Goal: Task Accomplishment & Management: Use online tool/utility

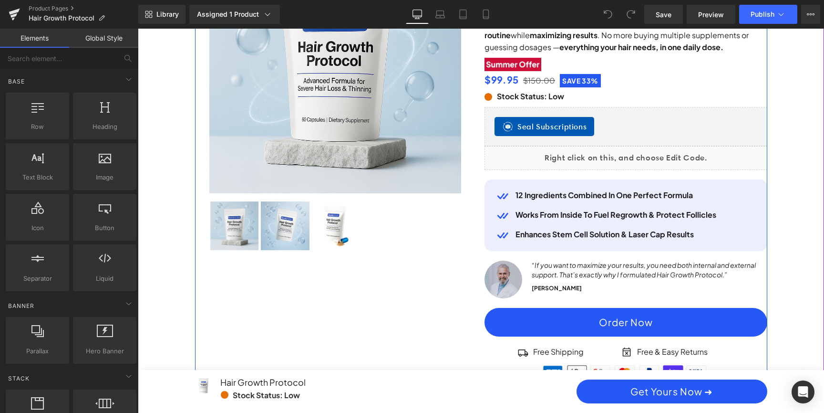
scroll to position [0, 543]
click at [634, 153] on div "Liquid" at bounding box center [626, 158] width 283 height 24
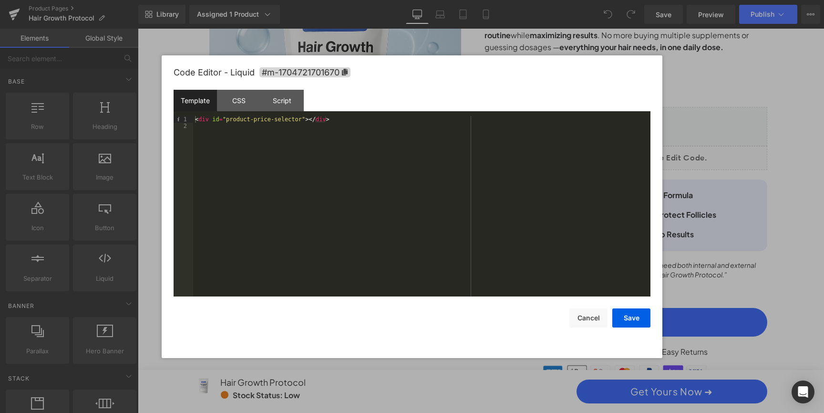
scroll to position [0, 1086]
drag, startPoint x: 632, startPoint y: 317, endPoint x: 478, endPoint y: 229, distance: 177.5
click at [632, 317] on button "Save" at bounding box center [631, 317] width 38 height 19
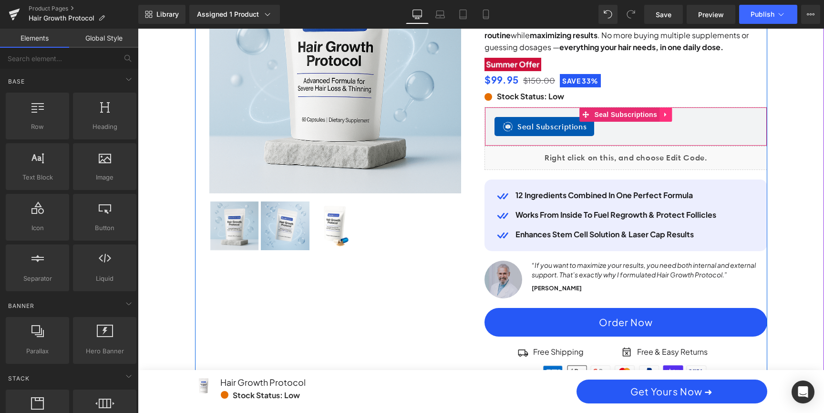
click at [664, 115] on icon at bounding box center [665, 115] width 2 height 4
click at [669, 115] on icon at bounding box center [672, 114] width 7 height 7
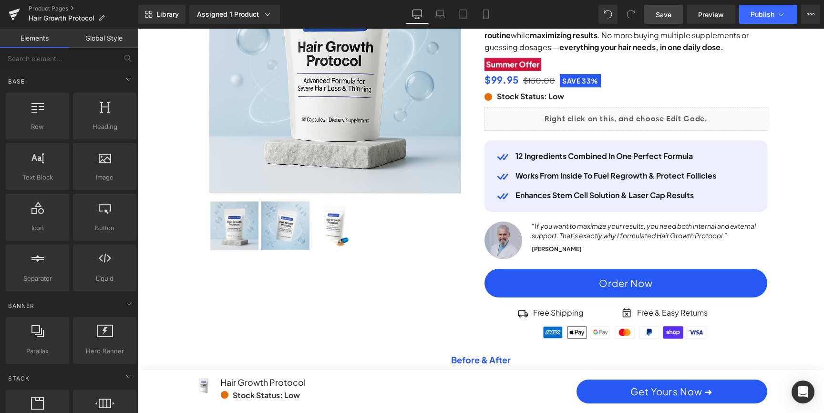
click at [672, 16] on span "Save" at bounding box center [664, 15] width 16 height 10
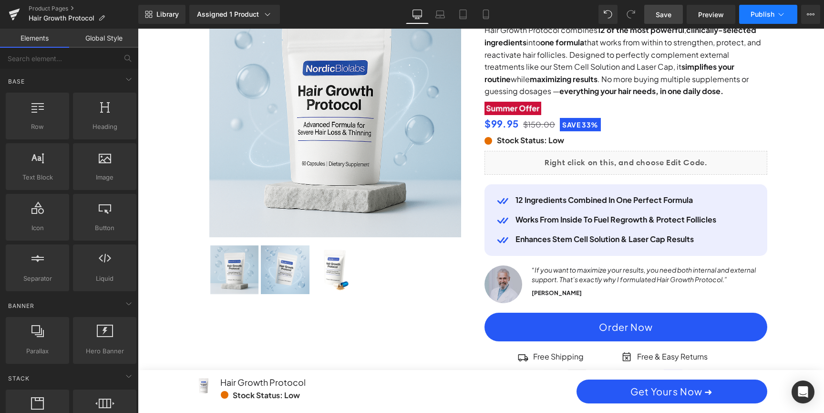
click at [783, 13] on icon at bounding box center [782, 15] width 10 height 10
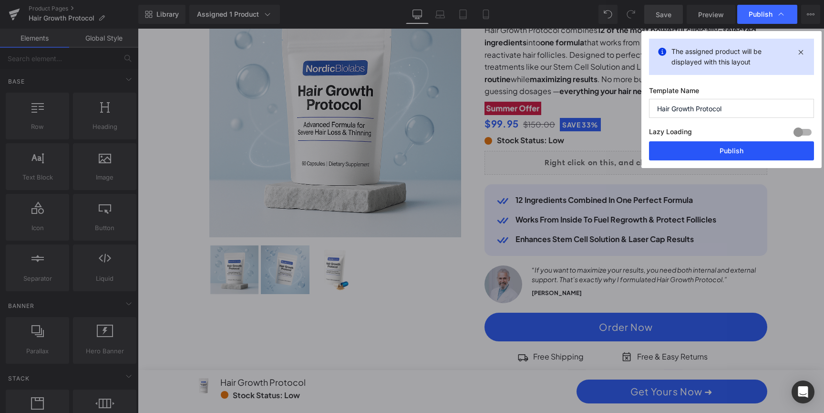
click at [725, 149] on button "Publish" at bounding box center [731, 150] width 165 height 19
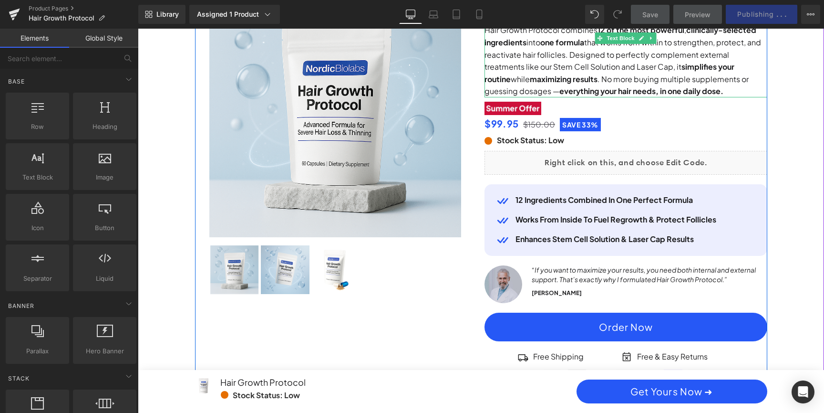
scroll to position [0, 543]
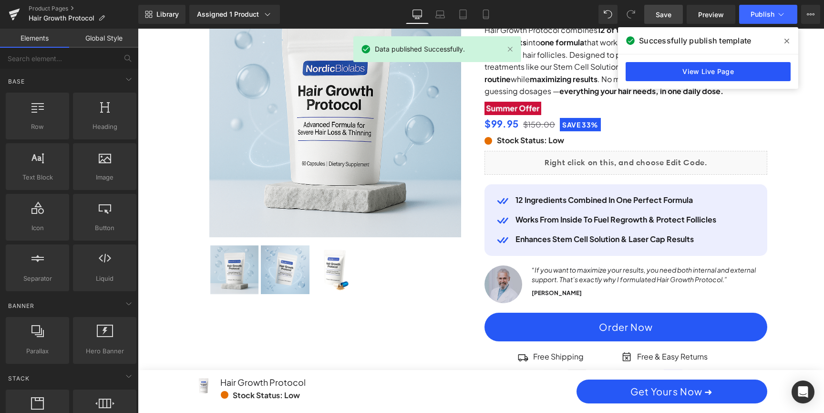
click at [704, 75] on link "View Live Page" at bounding box center [708, 71] width 165 height 19
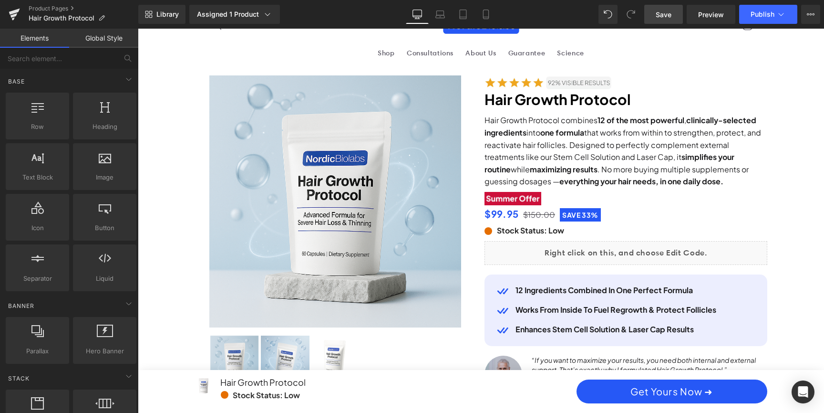
scroll to position [0, 0]
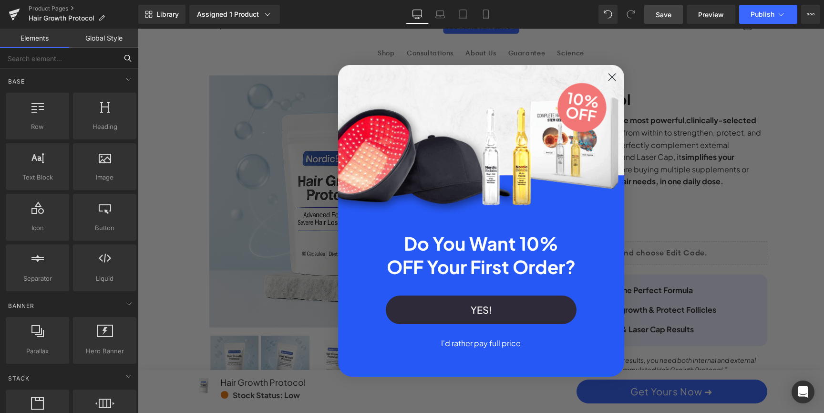
click at [52, 62] on input "text" at bounding box center [58, 58] width 117 height 21
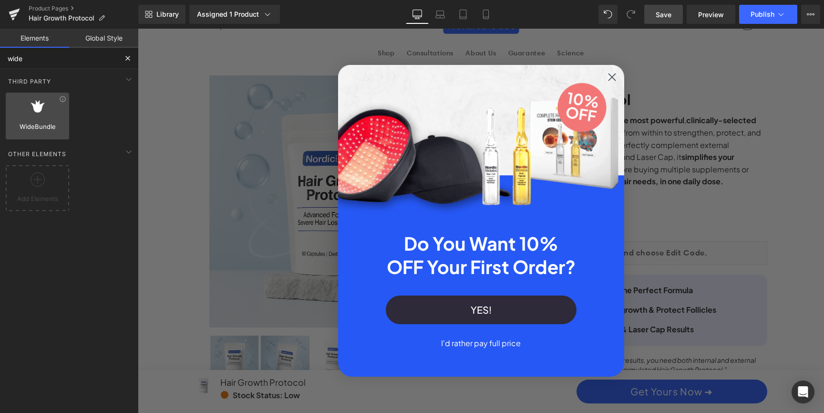
scroll to position [0, 543]
type input "wide"
click at [609, 75] on icon "Close dialog" at bounding box center [612, 77] width 17 height 17
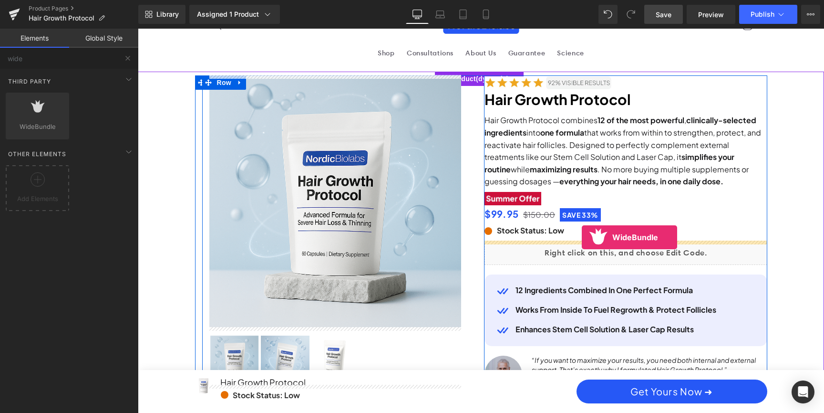
scroll to position [0, 1086]
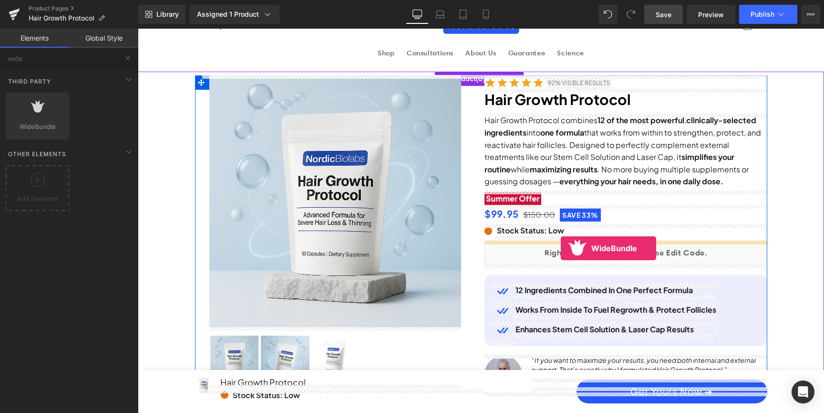
drag, startPoint x: 165, startPoint y: 143, endPoint x: 561, endPoint y: 248, distance: 409.6
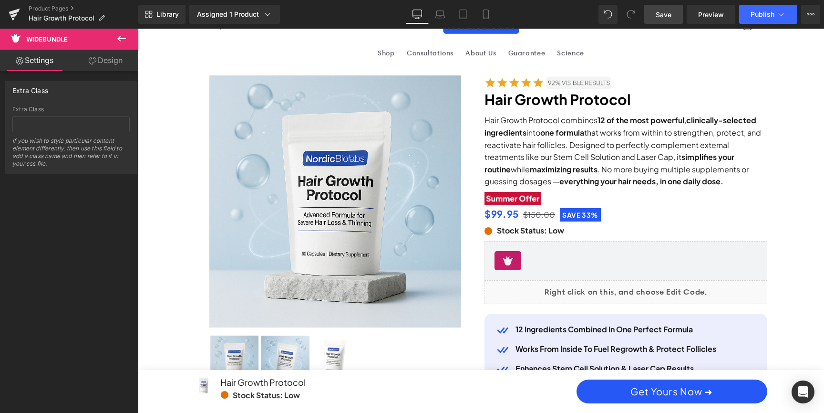
click at [650, 12] on link "Save" at bounding box center [663, 14] width 39 height 19
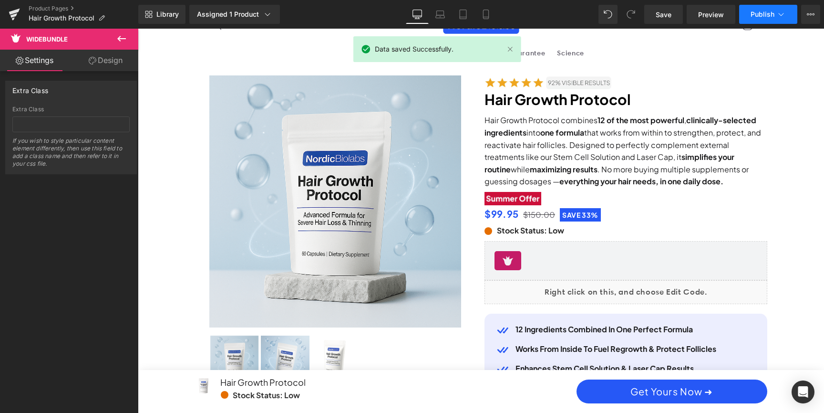
click at [757, 12] on span "Publish" at bounding box center [763, 14] width 24 height 8
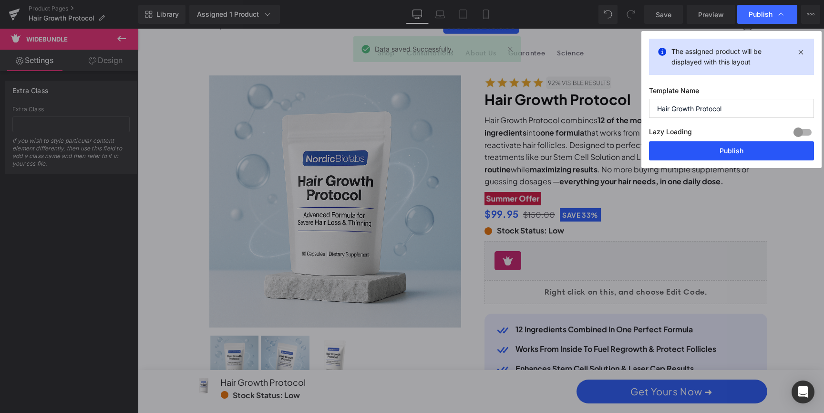
drag, startPoint x: 735, startPoint y: 152, endPoint x: 509, endPoint y: 124, distance: 227.0
click at [735, 152] on button "Publish" at bounding box center [731, 150] width 165 height 19
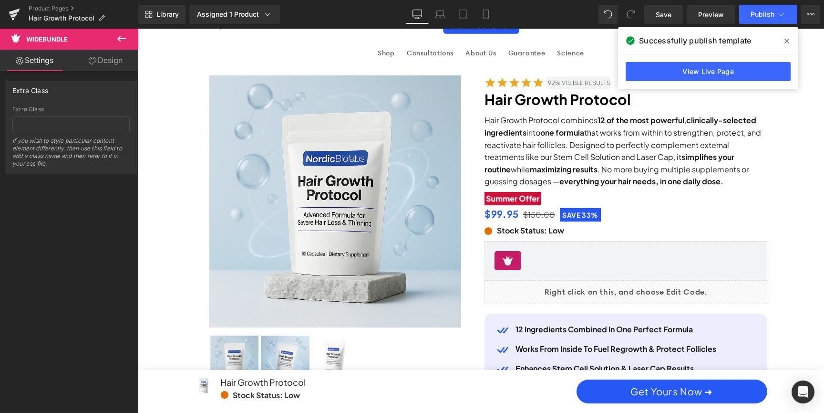
scroll to position [0, 543]
drag, startPoint x: 491, startPoint y: 18, endPoint x: 80, endPoint y: 58, distance: 412.6
click at [491, 18] on icon at bounding box center [486, 15] width 10 height 10
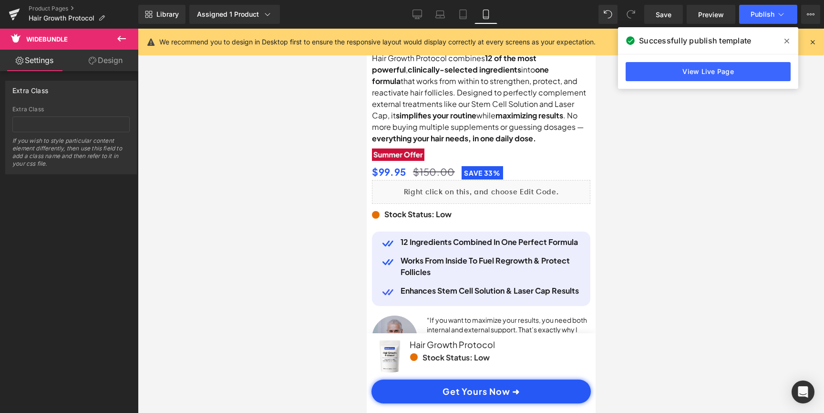
scroll to position [0, 0]
click at [122, 42] on icon at bounding box center [121, 38] width 11 height 11
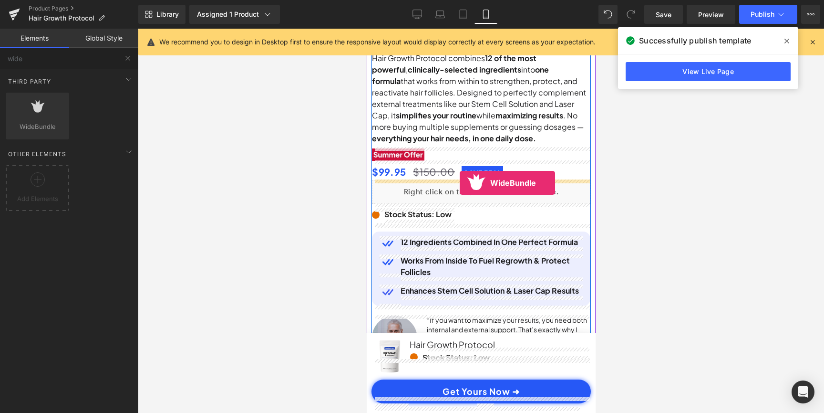
scroll to position [0, 178]
drag, startPoint x: 475, startPoint y: 136, endPoint x: 459, endPoint y: 183, distance: 49.3
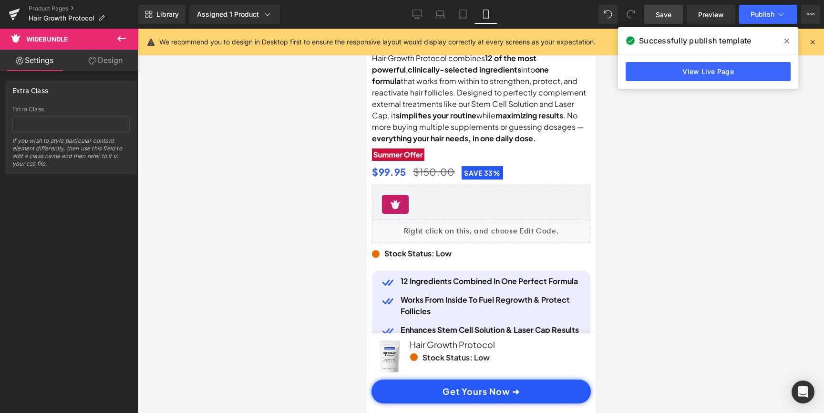
scroll to position [0, 356]
click at [672, 19] on link "Save" at bounding box center [663, 14] width 39 height 19
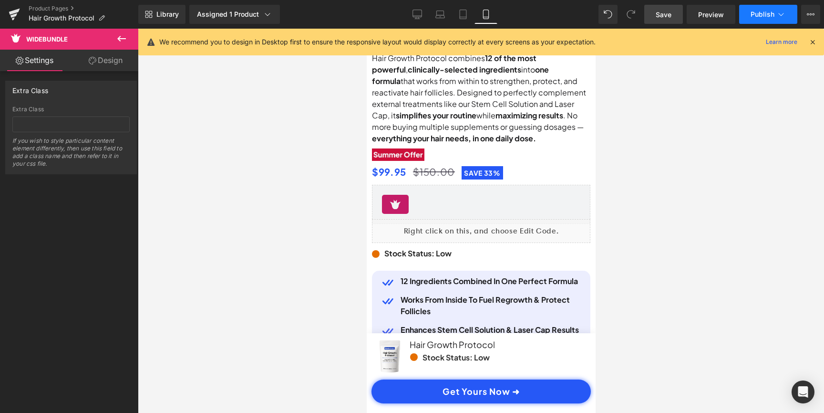
click at [772, 18] on span "Publish" at bounding box center [763, 14] width 24 height 8
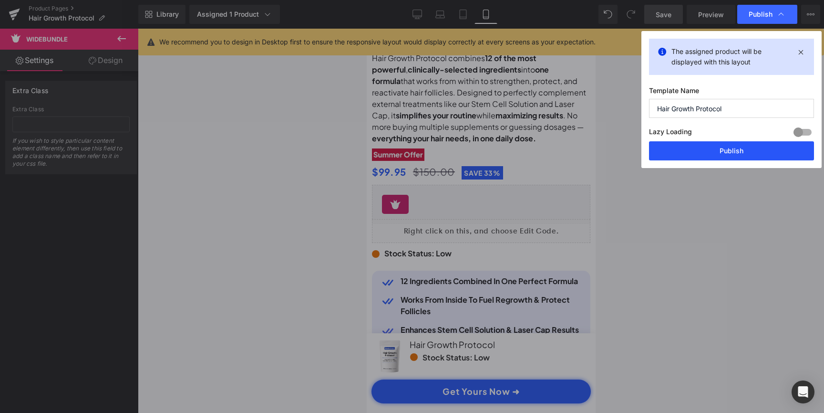
click at [728, 153] on button "Publish" at bounding box center [731, 150] width 165 height 19
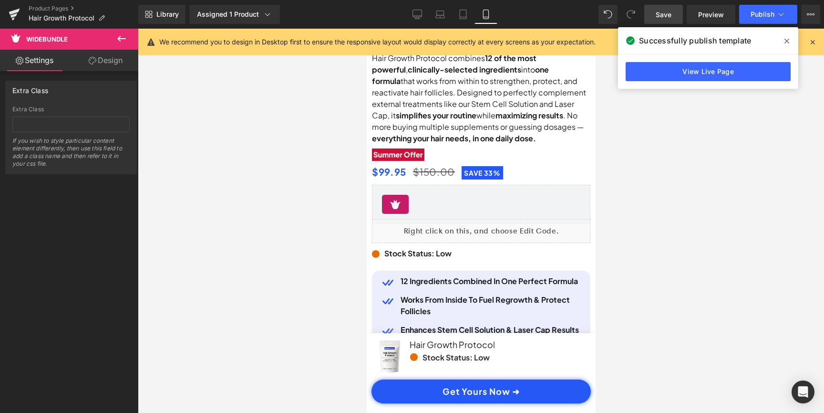
scroll to position [0, 178]
click at [787, 43] on icon at bounding box center [787, 41] width 5 height 8
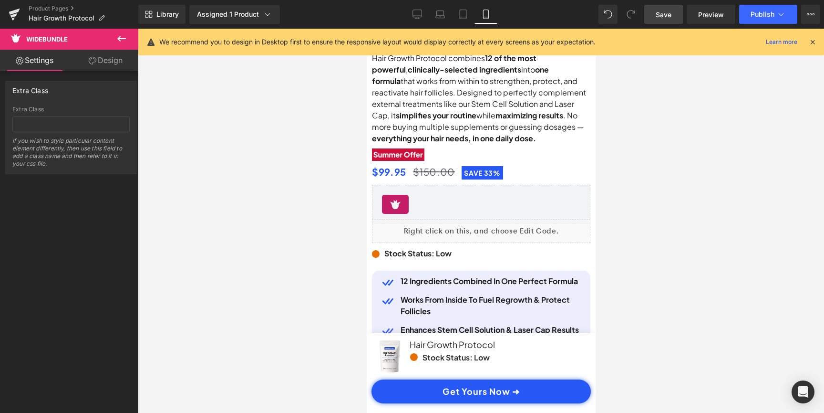
scroll to position [0, 356]
click at [424, 13] on link "Desktop" at bounding box center [417, 14] width 23 height 19
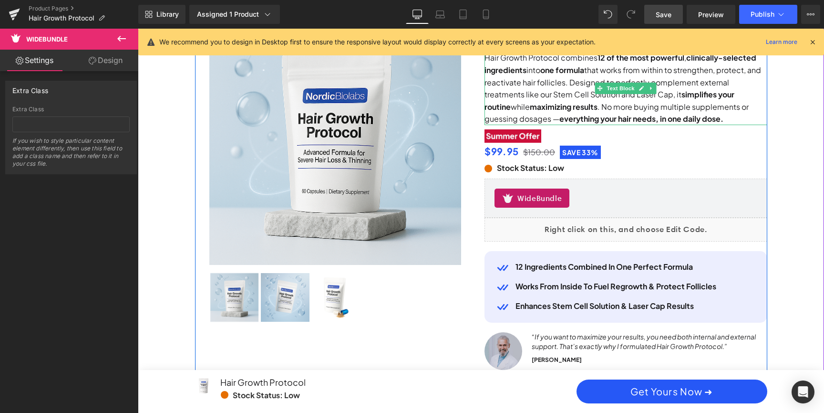
scroll to position [0, 0]
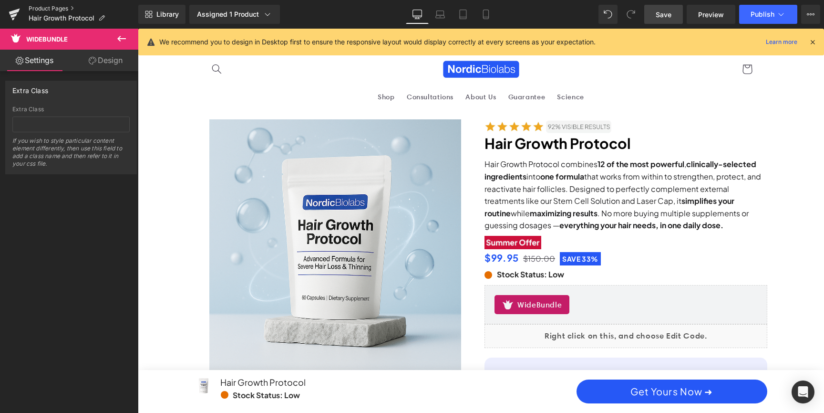
click at [37, 8] on link "Product Pages" at bounding box center [84, 9] width 110 height 8
